Goal: Task Accomplishment & Management: Use online tool/utility

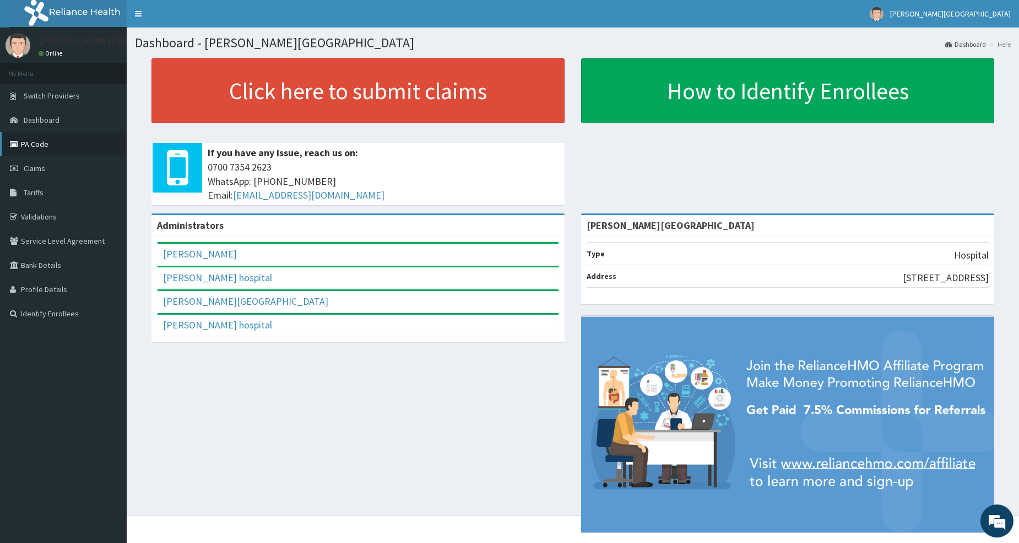
click at [28, 139] on link "PA Code" at bounding box center [63, 144] width 127 height 24
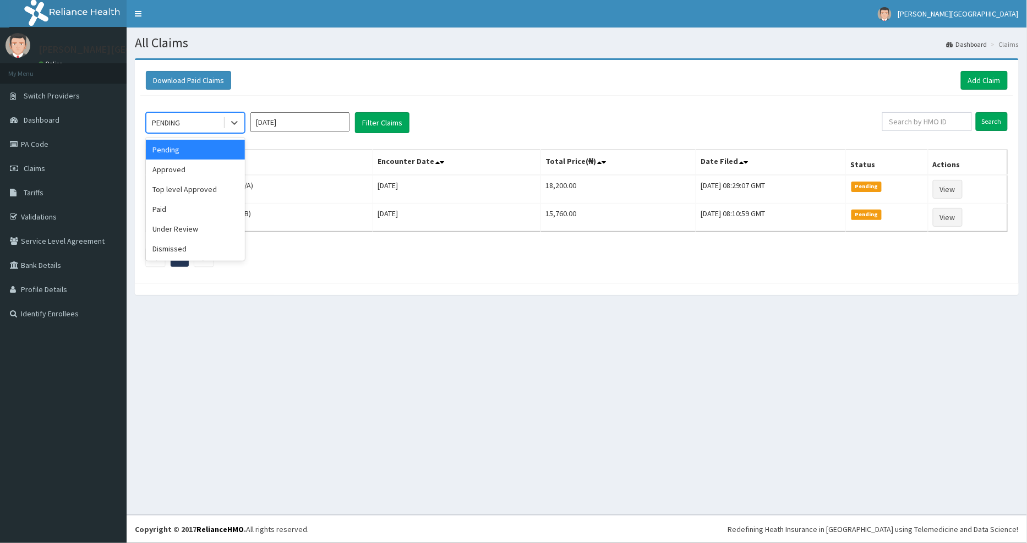
click at [216, 128] on div "PENDING" at bounding box center [184, 123] width 77 height 18
click at [187, 166] on div "Approved" at bounding box center [195, 170] width 99 height 20
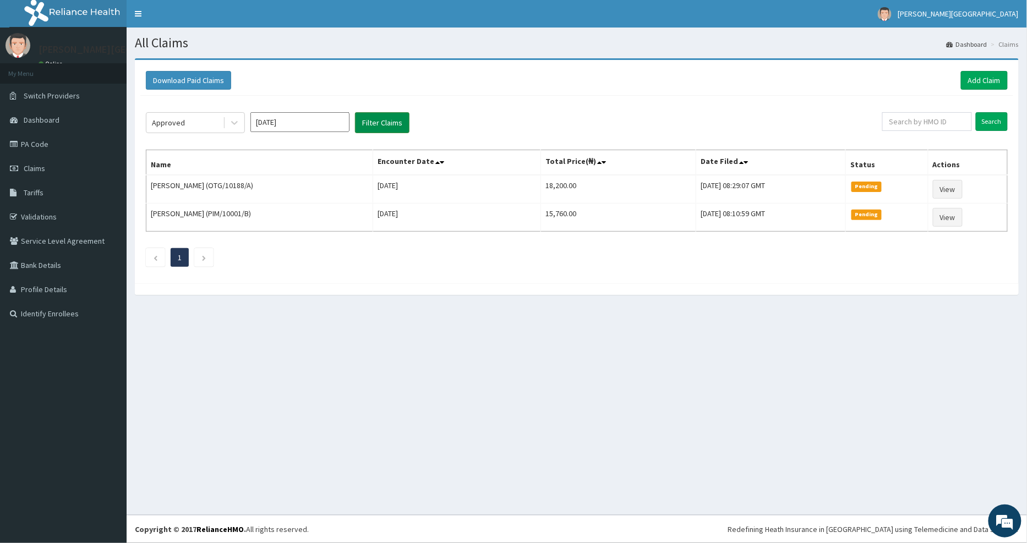
click at [389, 123] on button "Filter Claims" at bounding box center [382, 122] width 55 height 21
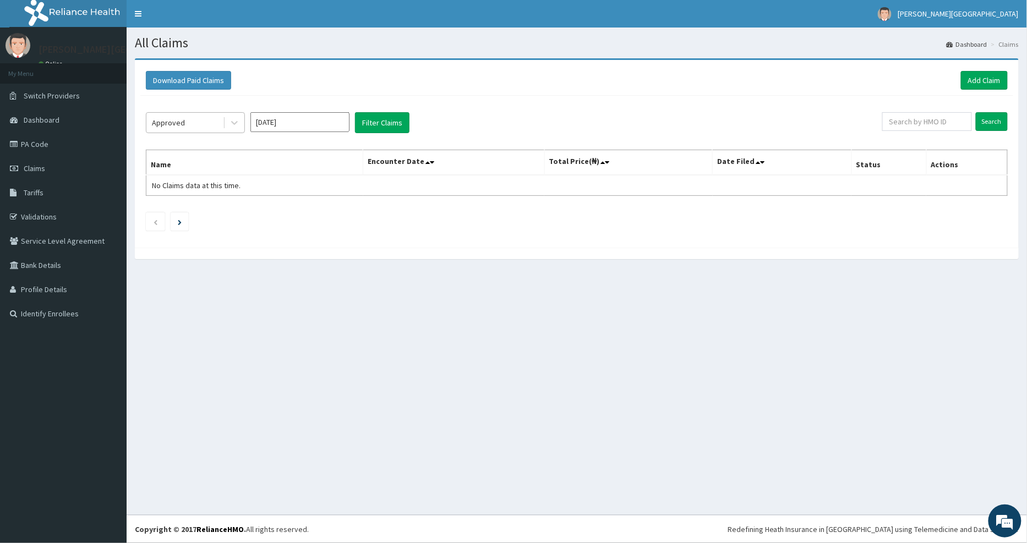
click at [195, 121] on div "Approved" at bounding box center [184, 123] width 77 height 18
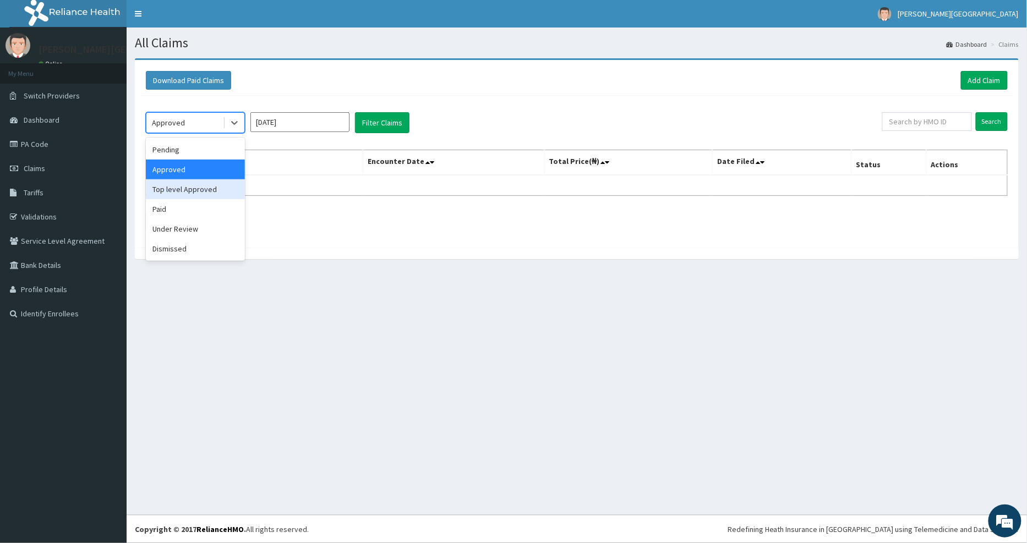
click at [191, 193] on div "Top level Approved" at bounding box center [195, 190] width 99 height 20
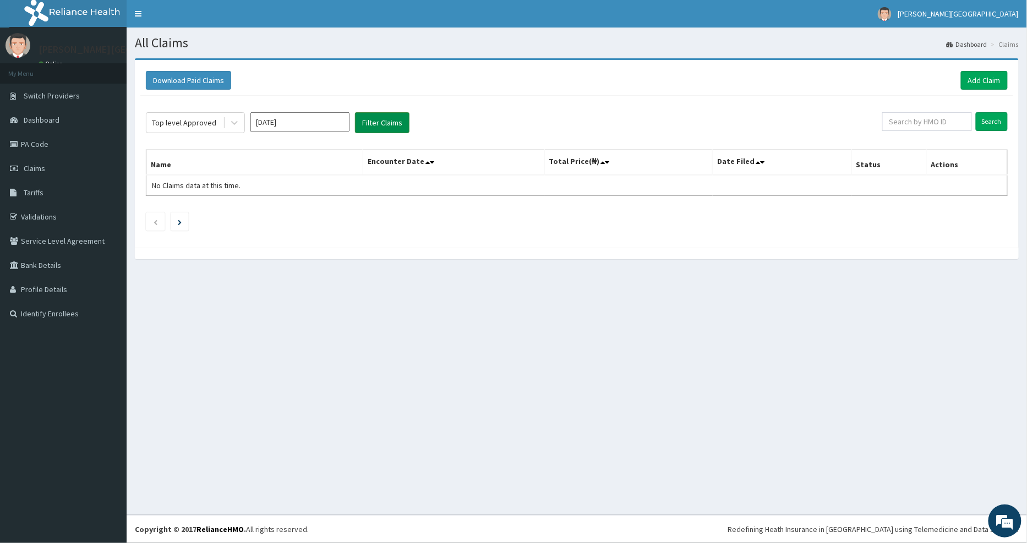
click at [394, 128] on button "Filter Claims" at bounding box center [382, 122] width 55 height 21
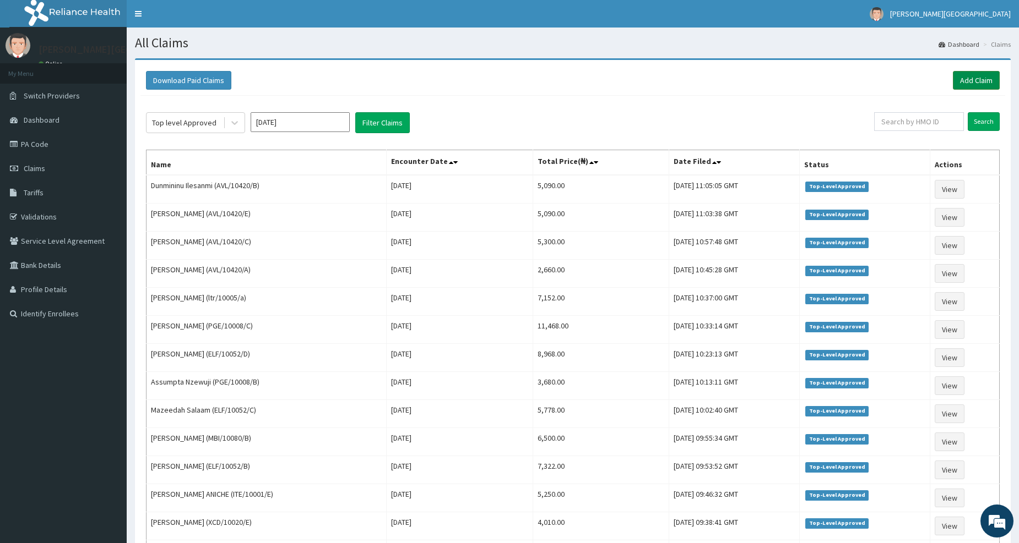
click at [975, 78] on link "Add Claim" at bounding box center [976, 80] width 47 height 19
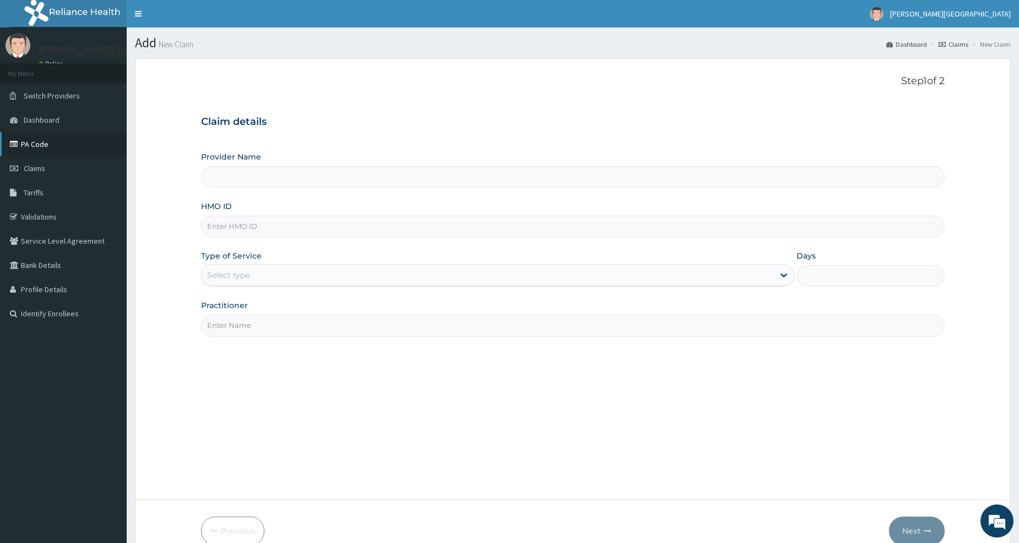
click at [31, 144] on link "PA Code" at bounding box center [63, 144] width 127 height 24
